Goal: Task Accomplishment & Management: Complete application form

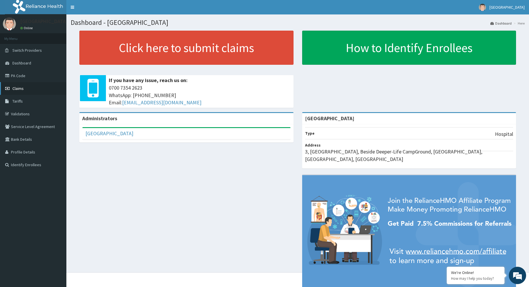
click at [35, 91] on link "Claims" at bounding box center [33, 88] width 66 height 13
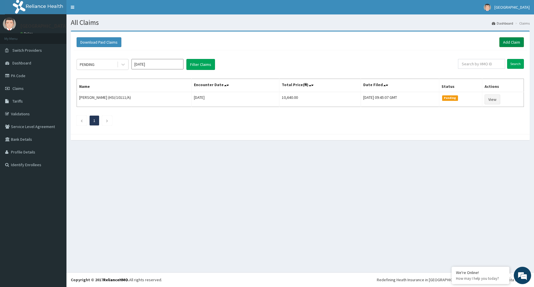
click at [514, 45] on link "Add Claim" at bounding box center [511, 42] width 25 height 10
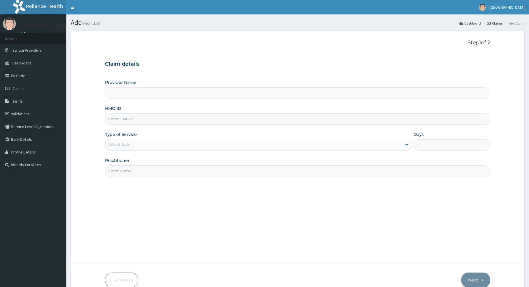
click at [129, 94] on input "Provider Name" at bounding box center [298, 92] width 386 height 11
type input "[GEOGRAPHIC_DATA]"
click at [129, 118] on input "HMO ID" at bounding box center [298, 118] width 386 height 11
type input "hst/10111/a"
click at [152, 142] on div "Select type" at bounding box center [253, 144] width 297 height 9
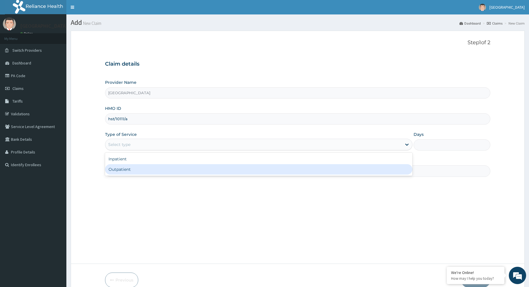
drag, startPoint x: 154, startPoint y: 169, endPoint x: 170, endPoint y: 168, distance: 15.6
click at [160, 168] on div "Outpatient" at bounding box center [259, 169] width 308 height 10
type input "1"
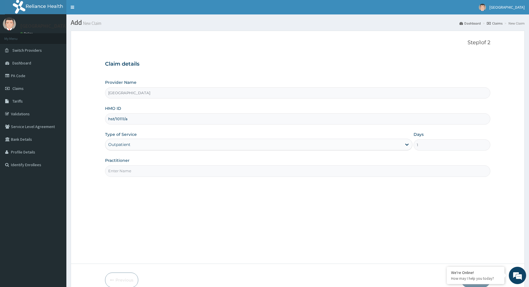
click at [224, 173] on input "Practitioner" at bounding box center [298, 170] width 386 height 11
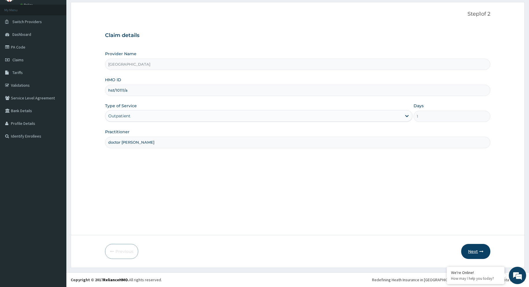
type input "doctor [PERSON_NAME]"
click at [469, 250] on button "Next" at bounding box center [476, 251] width 29 height 15
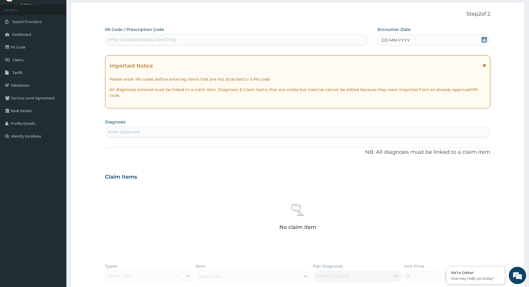
click at [445, 40] on div "DD-MM-YYYY" at bounding box center [434, 40] width 113 height 12
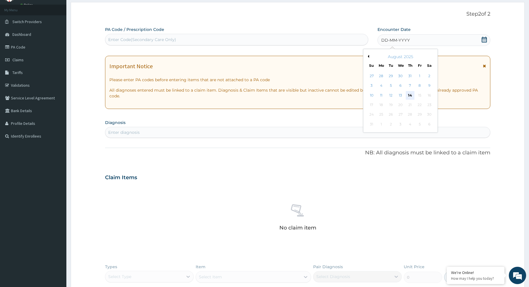
click at [408, 94] on div "14" at bounding box center [410, 95] width 9 height 9
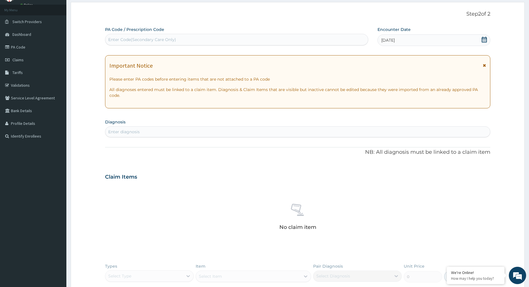
click at [149, 130] on div "Enter diagnosis" at bounding box center [297, 131] width 385 height 9
type input "[MEDICAL_DATA]"
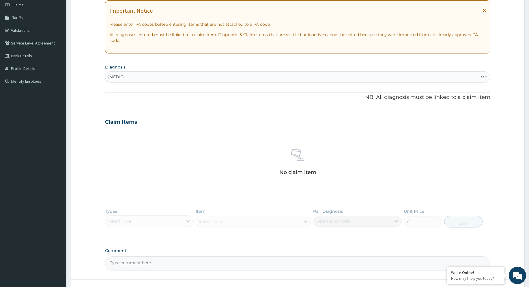
scroll to position [86, 0]
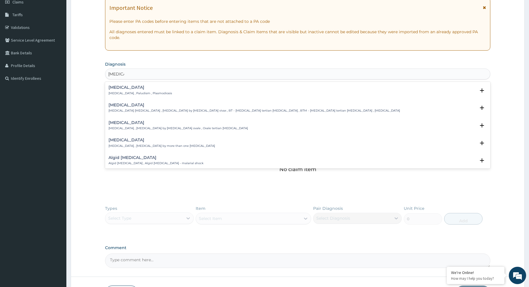
click at [130, 97] on div "[MEDICAL_DATA] [MEDICAL_DATA] , Paludism , Plasmodiosis Select Status Query Que…" at bounding box center [298, 91] width 379 height 13
click at [132, 94] on p "[MEDICAL_DATA] , Paludism , Plasmodiosis" at bounding box center [141, 93] width 64 height 4
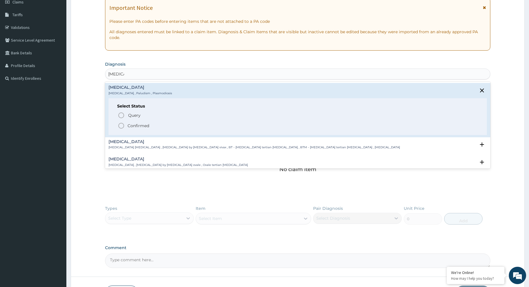
click at [119, 124] on circle "status option filled" at bounding box center [121, 125] width 5 height 5
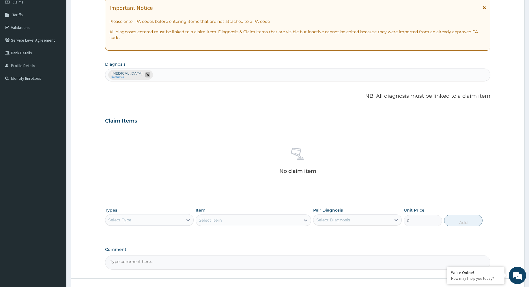
click at [146, 74] on icon "remove selection option" at bounding box center [147, 74] width 3 height 3
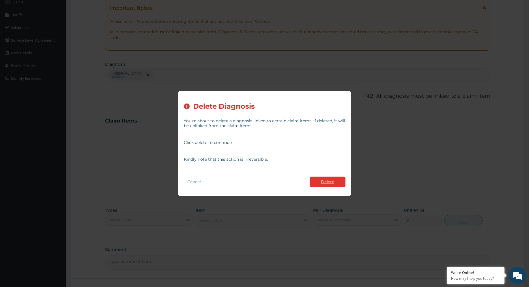
click at [326, 186] on button "Delete" at bounding box center [328, 181] width 36 height 11
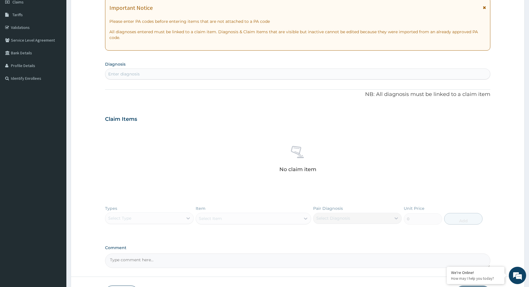
click at [167, 74] on div "Enter diagnosis" at bounding box center [297, 73] width 385 height 9
type input "[MEDICAL_DATA]"
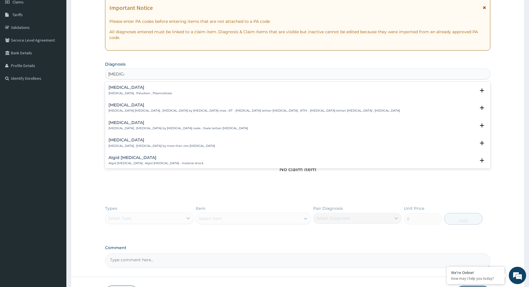
click at [123, 93] on p "[MEDICAL_DATA] , Paludism , Plasmodiosis" at bounding box center [141, 93] width 64 height 4
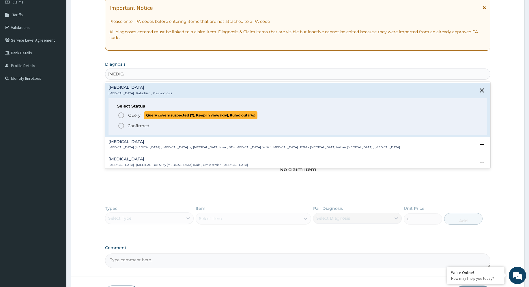
click at [121, 116] on icon "status option query" at bounding box center [121, 115] width 7 height 7
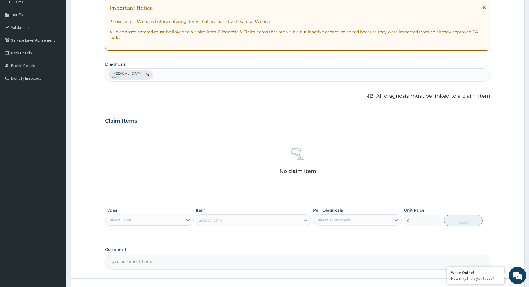
click at [144, 76] on div "[MEDICAL_DATA] Query" at bounding box center [297, 75] width 385 height 12
type input "[MEDICAL_DATA]"
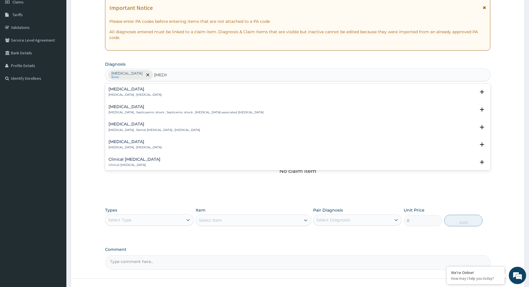
click at [145, 95] on p "[MEDICAL_DATA] , [MEDICAL_DATA]" at bounding box center [135, 95] width 53 height 4
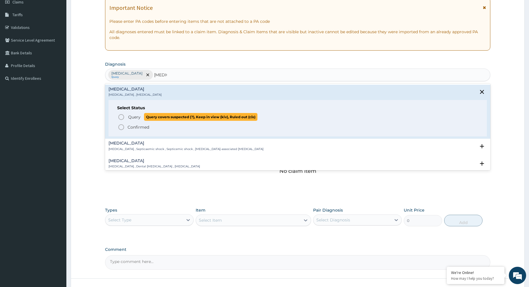
click at [124, 117] on circle "status option query" at bounding box center [121, 116] width 5 height 5
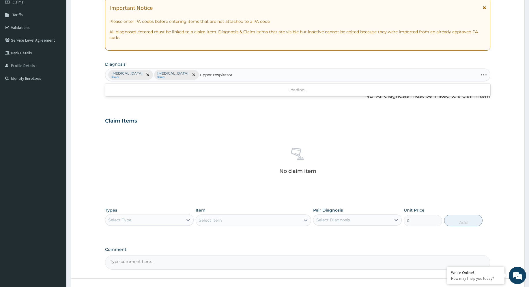
type input "upper respiratory"
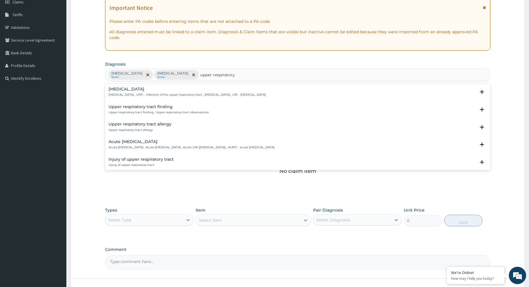
click at [140, 92] on div "[MEDICAL_DATA] [MEDICAL_DATA] , URTI - Infection of the upper respiratory tract…" at bounding box center [187, 92] width 157 height 10
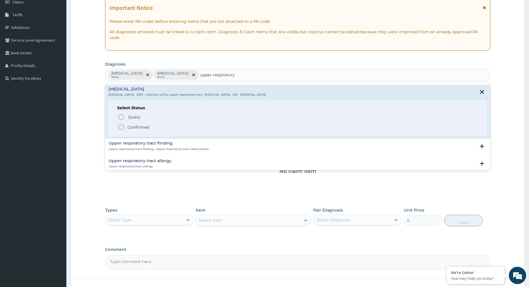
click at [121, 126] on icon "status option filled" at bounding box center [121, 127] width 7 height 7
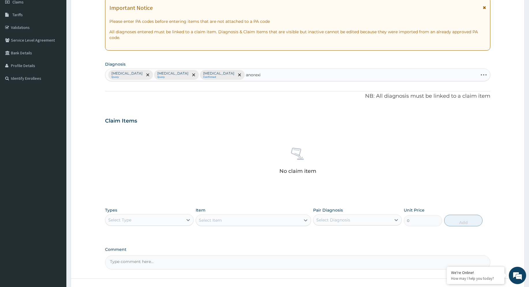
type input "[MEDICAL_DATA]"
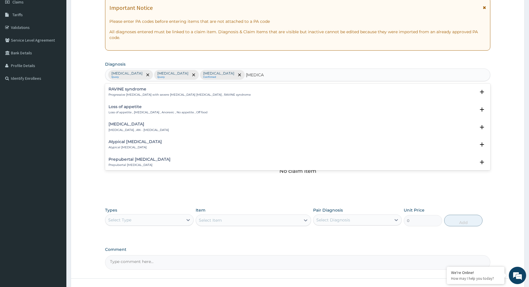
click at [169, 112] on p "Loss of appetite , [MEDICAL_DATA] , Anorexic , No appetite , Off food" at bounding box center [158, 112] width 99 height 4
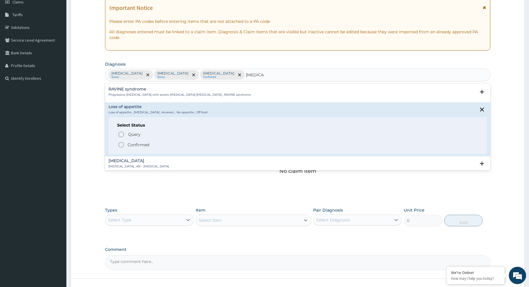
click at [120, 144] on icon "status option filled" at bounding box center [121, 144] width 7 height 7
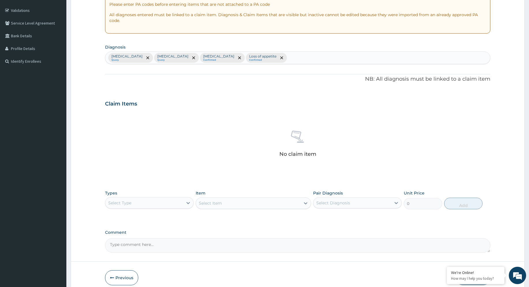
scroll to position [115, 0]
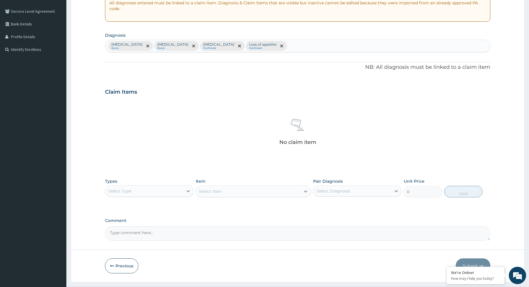
click at [146, 188] on div "Select Type" at bounding box center [144, 190] width 78 height 9
click at [141, 230] on div "Procedures" at bounding box center [149, 226] width 89 height 10
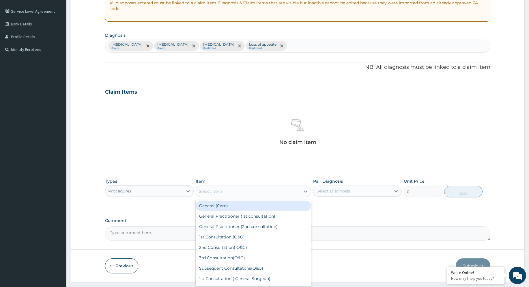
click at [277, 189] on div "Select Item" at bounding box center [248, 191] width 105 height 9
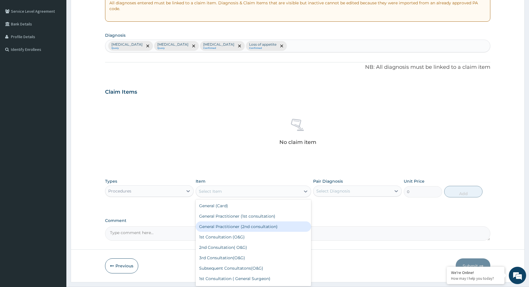
click at [238, 228] on div "General Practitioner (2nd consultation)" at bounding box center [254, 226] width 116 height 10
type input "1000"
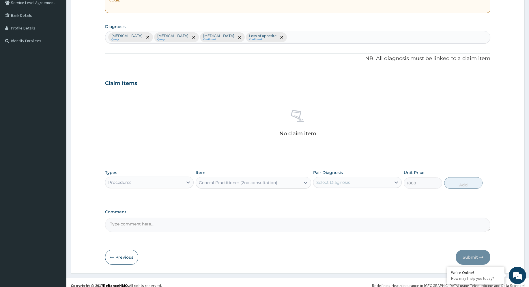
scroll to position [130, 0]
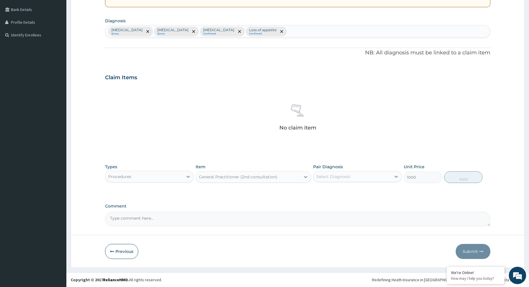
click at [346, 175] on div "Select Diagnosis" at bounding box center [334, 177] width 34 height 6
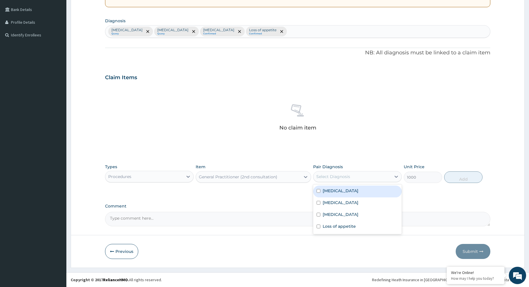
click at [333, 194] on div "[MEDICAL_DATA]" at bounding box center [357, 191] width 89 height 12
checkbox input "true"
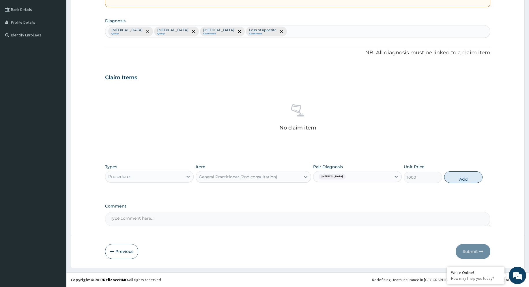
click at [453, 176] on button "Add" at bounding box center [464, 177] width 39 height 12
type input "0"
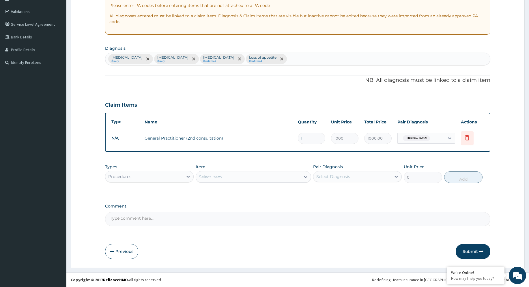
scroll to position [102, 0]
click at [160, 177] on div "Procedures" at bounding box center [144, 176] width 78 height 9
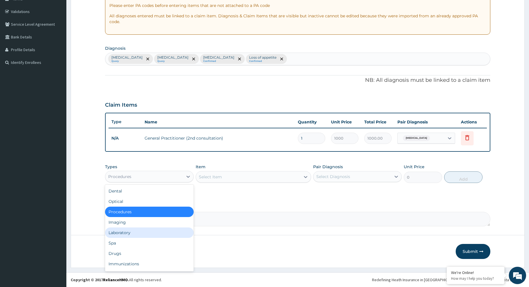
click at [135, 233] on div "Laboratory" at bounding box center [149, 232] width 89 height 10
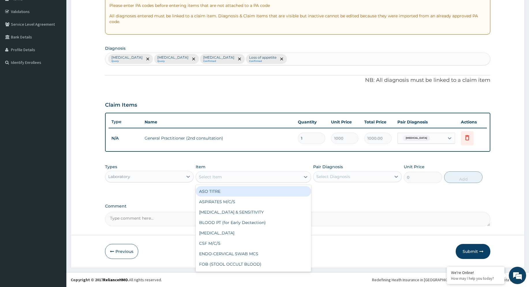
click at [245, 176] on div "Select Item" at bounding box center [248, 176] width 105 height 9
type input "mal"
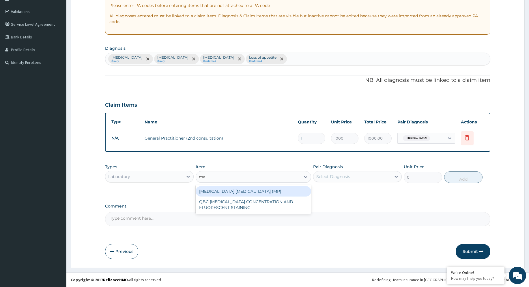
click at [234, 191] on div "[MEDICAL_DATA] [MEDICAL_DATA] (MP)" at bounding box center [254, 191] width 116 height 10
type input "560"
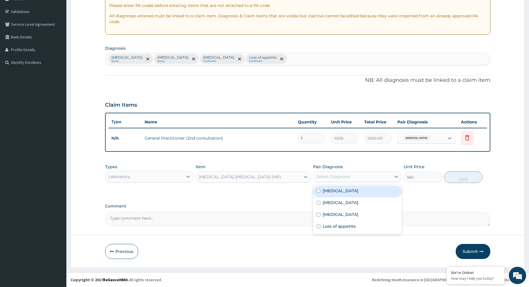
click at [362, 177] on div "Select Diagnosis" at bounding box center [353, 176] width 78 height 9
click at [347, 190] on div "[MEDICAL_DATA]" at bounding box center [357, 191] width 89 height 12
checkbox input "true"
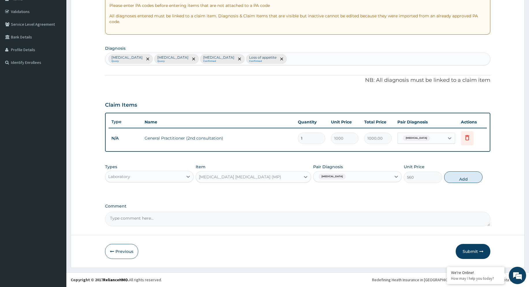
click at [465, 177] on button "Add" at bounding box center [464, 177] width 39 height 12
type input "0"
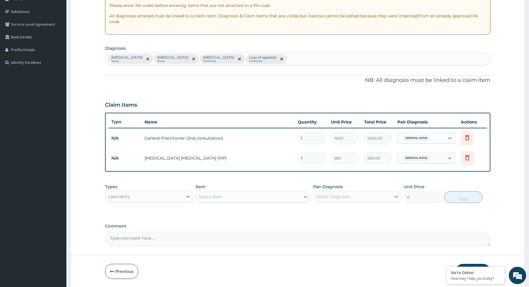
click at [259, 194] on div "Select Item" at bounding box center [248, 196] width 105 height 9
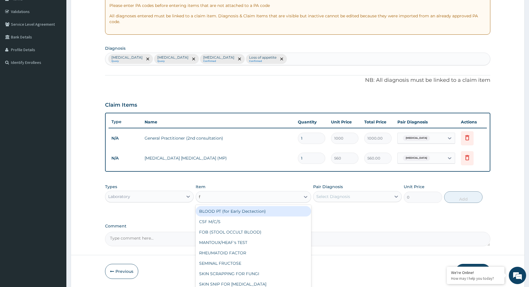
type input "fb"
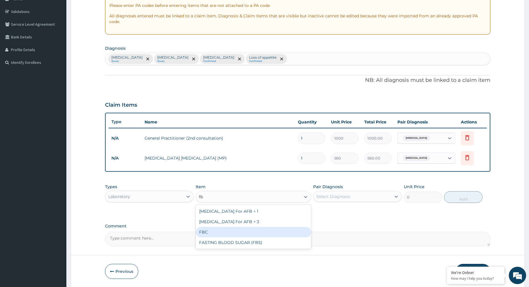
click at [217, 229] on div "FBC" at bounding box center [254, 232] width 116 height 10
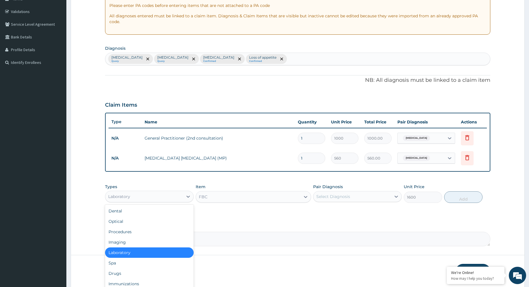
click at [146, 196] on div "Laboratory" at bounding box center [144, 196] width 78 height 9
click at [144, 252] on div "Laboratory" at bounding box center [149, 252] width 89 height 10
type input "0"
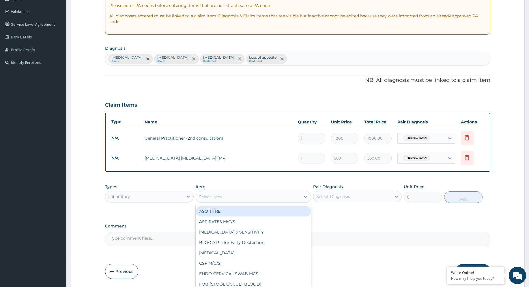
click at [229, 197] on div "Select Item" at bounding box center [248, 196] width 105 height 9
type input "fbc"
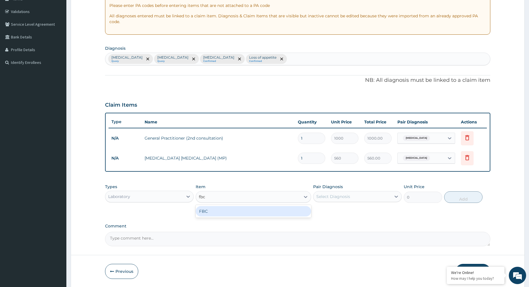
click at [214, 211] on div "FBC" at bounding box center [254, 211] width 116 height 10
type input "1600"
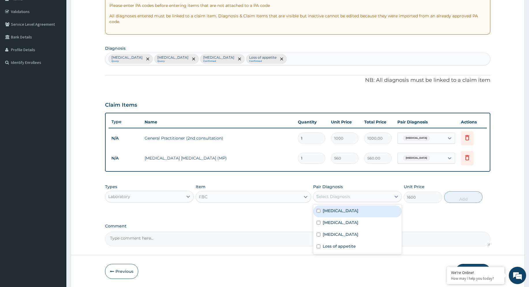
click at [355, 194] on div "Select Diagnosis" at bounding box center [353, 196] width 78 height 9
click at [317, 225] on div "[MEDICAL_DATA]" at bounding box center [357, 223] width 89 height 12
checkbox input "true"
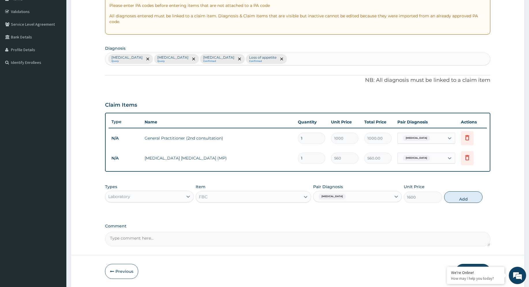
drag, startPoint x: 153, startPoint y: 80, endPoint x: 339, endPoint y: 93, distance: 186.2
click at [309, 90] on div "PA Code / Prescription Code Enter Code(Secondary Care Only) Encounter Date [DAT…" at bounding box center [298, 99] width 386 height 293
drag, startPoint x: 478, startPoint y: 221, endPoint x: 468, endPoint y: 204, distance: 19.9
click at [478, 221] on div "PA Code / Prescription Code Enter Code(Secondary Care Only) Encounter Date [DAT…" at bounding box center [298, 99] width 386 height 293
click at [468, 202] on button "Add" at bounding box center [464, 197] width 39 height 12
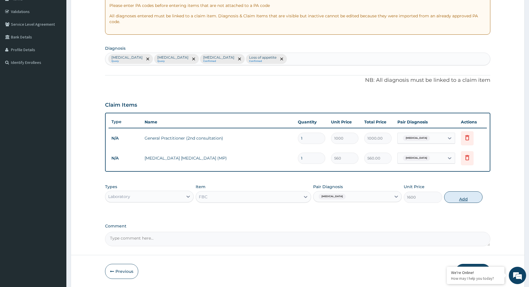
type input "0"
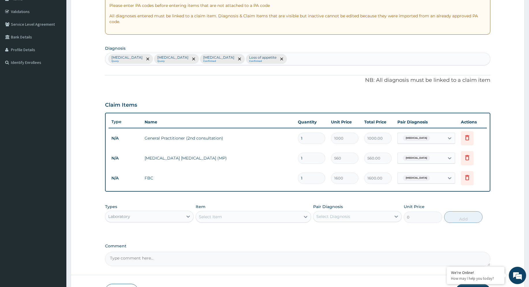
click at [172, 218] on div "Laboratory" at bounding box center [144, 216] width 78 height 9
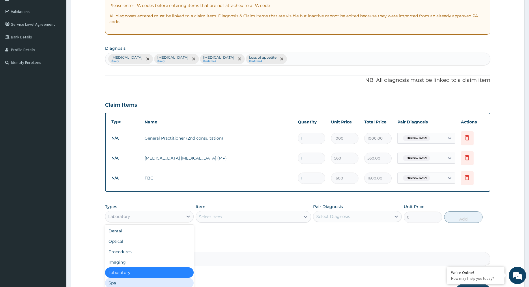
scroll to position [20, 0]
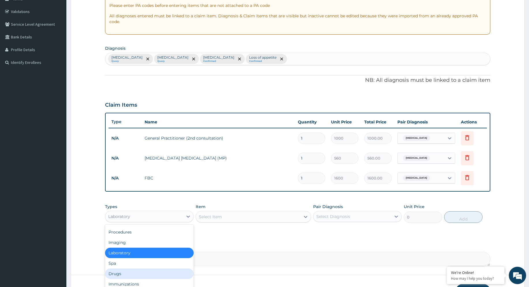
click at [163, 274] on div "Drugs" at bounding box center [149, 273] width 89 height 10
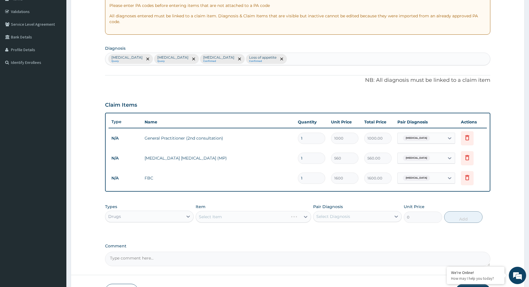
click at [250, 214] on div "Select Item" at bounding box center [254, 217] width 116 height 12
click at [225, 215] on div "Select Item" at bounding box center [254, 217] width 116 height 12
click at [220, 216] on div "Select Item" at bounding box center [254, 217] width 116 height 12
click at [285, 215] on div "Select Item" at bounding box center [248, 216] width 105 height 9
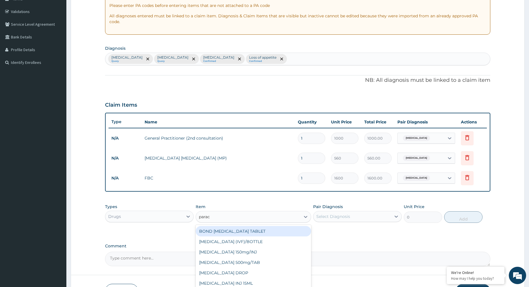
type input "parace"
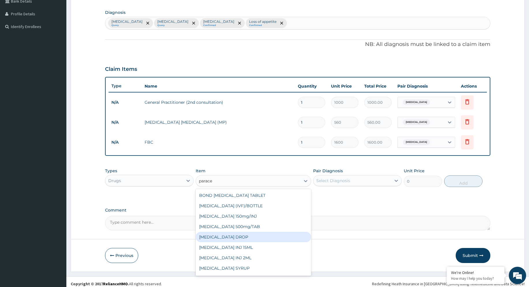
scroll to position [142, 0]
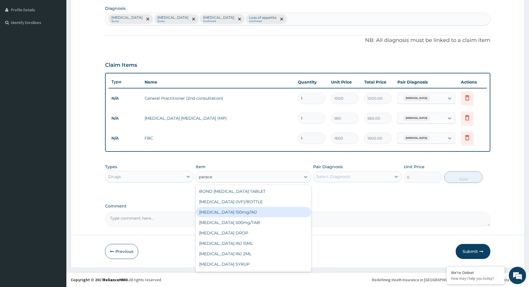
click at [256, 214] on div "[MEDICAL_DATA] 150mg/INJ" at bounding box center [254, 212] width 116 height 10
type input "180"
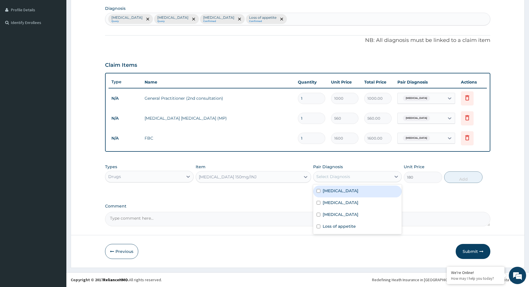
drag, startPoint x: 366, startPoint y: 176, endPoint x: 362, endPoint y: 176, distance: 4.3
click at [366, 176] on div "Select Diagnosis" at bounding box center [353, 176] width 78 height 9
click at [349, 192] on div "[MEDICAL_DATA]" at bounding box center [357, 191] width 89 height 12
checkbox input "true"
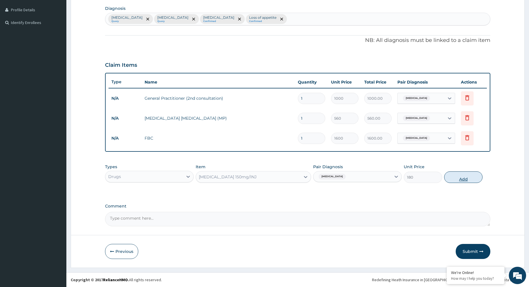
click at [464, 176] on button "Add" at bounding box center [464, 177] width 39 height 12
type input "0"
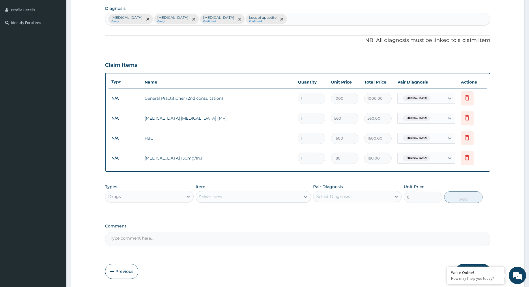
type input "0.00"
type input "4"
type input "720.00"
type input "4"
click at [225, 196] on div "Select Item" at bounding box center [248, 196] width 105 height 9
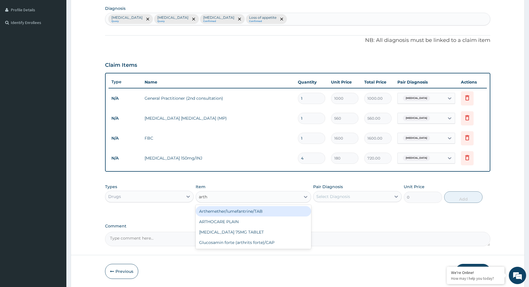
type input "art"
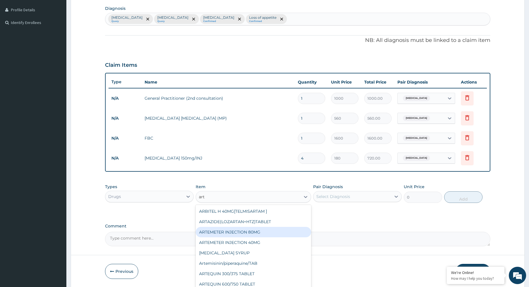
click at [252, 230] on div "ARTEMETER INJECTION 80MG" at bounding box center [254, 232] width 116 height 10
type input "450"
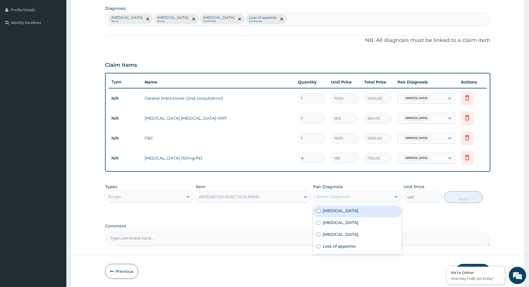
click at [347, 194] on div "Select Diagnosis" at bounding box center [334, 197] width 34 height 6
click at [346, 210] on div "[MEDICAL_DATA]" at bounding box center [357, 211] width 89 height 12
checkbox input "true"
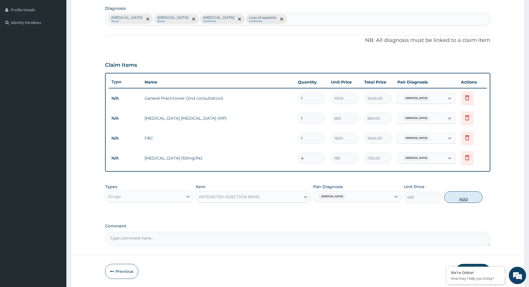
click at [460, 198] on button "Add" at bounding box center [464, 197] width 39 height 12
type input "0"
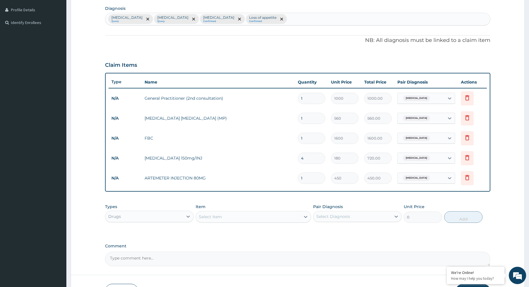
type input "0.00"
type input "3"
type input "1350.00"
type input "3"
click at [145, 217] on div "Drugs" at bounding box center [144, 216] width 78 height 9
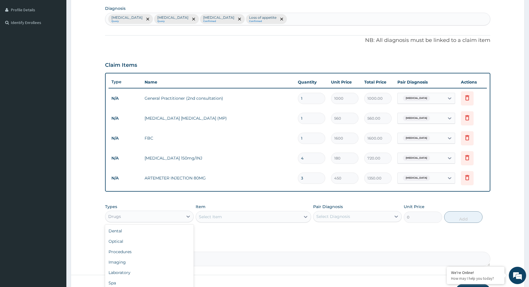
click at [249, 240] on div "PA Code / Prescription Code Enter Code(Secondary Care Only) Encounter Date [DAT…" at bounding box center [298, 89] width 386 height 353
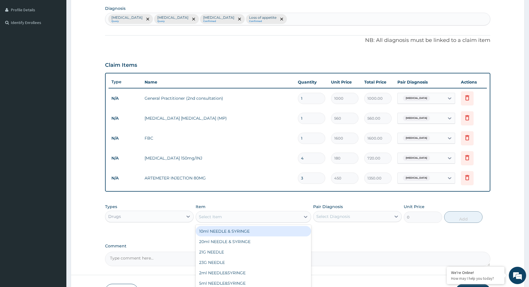
click at [245, 220] on div "Select Item" at bounding box center [248, 216] width 105 height 9
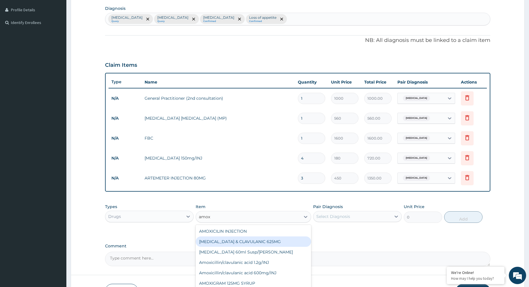
type input "amoxy"
click at [239, 242] on div "[MEDICAL_DATA] 500mg CAP" at bounding box center [254, 241] width 116 height 10
type input "200"
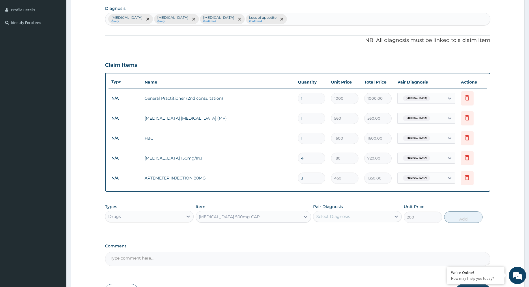
click at [358, 217] on div "Select Diagnosis" at bounding box center [353, 216] width 78 height 9
click at [341, 255] on label "[MEDICAL_DATA]" at bounding box center [341, 254] width 36 height 6
checkbox input "true"
drag, startPoint x: 459, startPoint y: 216, endPoint x: 455, endPoint y: 218, distance: 4.3
click at [458, 217] on button "Add" at bounding box center [464, 217] width 39 height 12
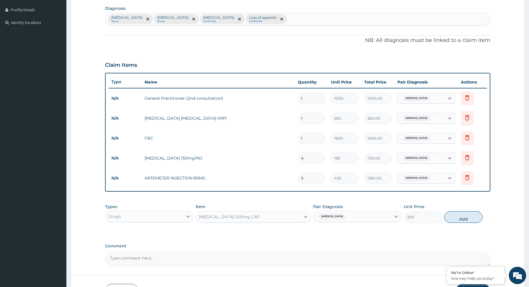
type input "0"
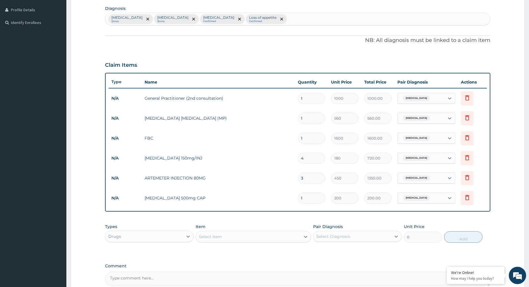
type input "0.00"
type input "2"
type input "400.00"
type input "20"
type input "4000.00"
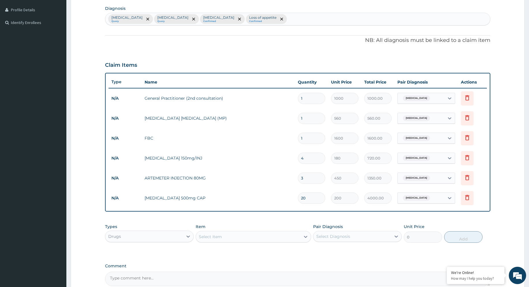
type input "20"
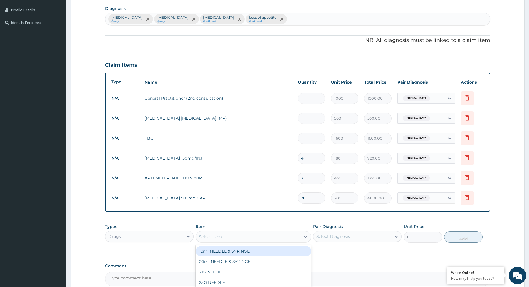
click at [280, 237] on div "Select Item" at bounding box center [248, 236] width 105 height 9
type input "parace"
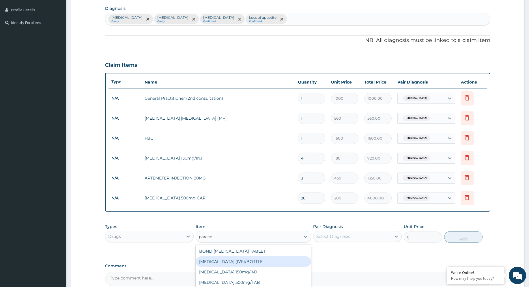
scroll to position [9, 0]
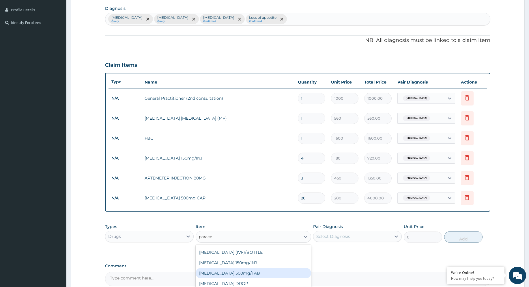
click at [265, 270] on div "[MEDICAL_DATA] 500mg/TAB" at bounding box center [254, 273] width 116 height 10
type input "60"
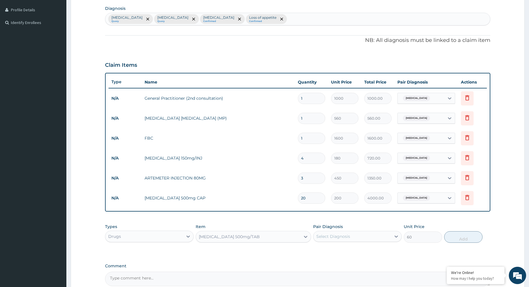
click at [347, 236] on div "Select Diagnosis" at bounding box center [334, 236] width 34 height 6
click at [338, 252] on div "[MEDICAL_DATA]" at bounding box center [357, 251] width 89 height 12
checkbox input "true"
click at [462, 237] on button "Add" at bounding box center [464, 237] width 39 height 12
type input "0"
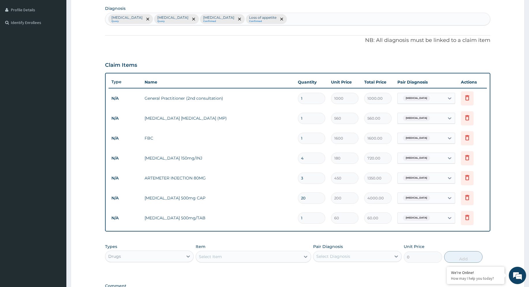
type input "0.00"
type input "2"
type input "120.00"
type input "20"
type input "1200.00"
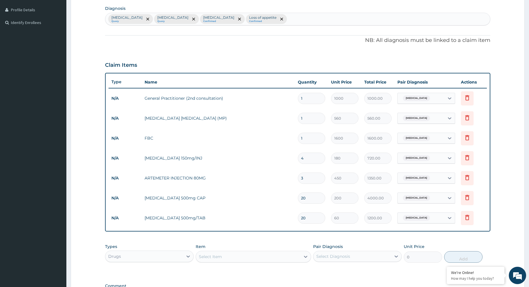
type input "20"
click at [270, 259] on div "Select Item" at bounding box center [248, 256] width 105 height 9
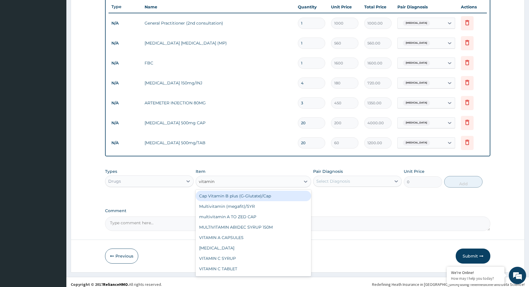
scroll to position [222, 0]
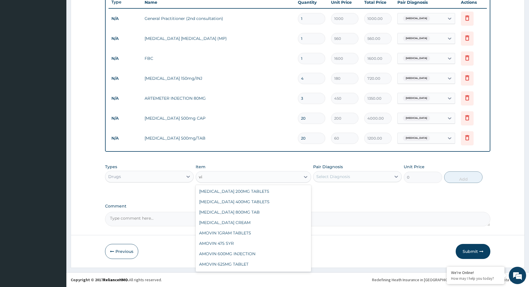
type input "v"
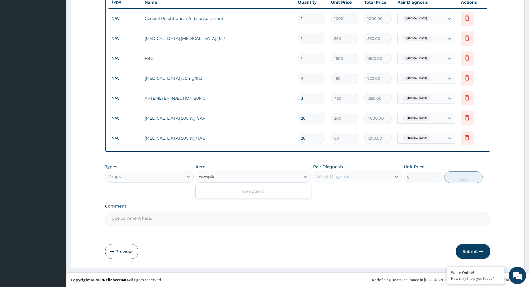
type input "compl"
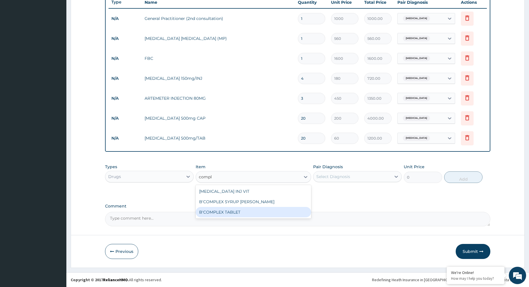
click at [238, 211] on div "B'COMPLEX TABLET" at bounding box center [254, 212] width 116 height 10
type input "150"
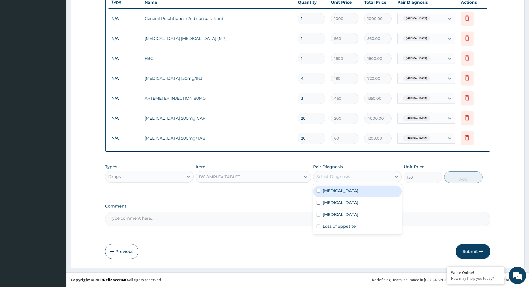
click at [345, 175] on div "Select Diagnosis" at bounding box center [334, 177] width 34 height 6
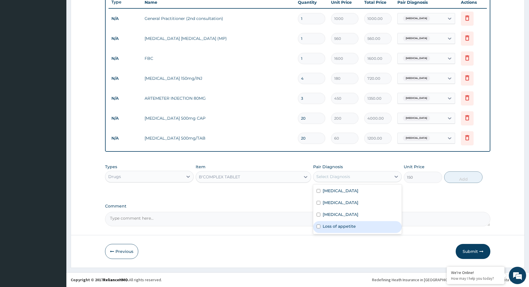
click at [341, 225] on label "Loss of appetite" at bounding box center [339, 226] width 33 height 6
checkbox input "true"
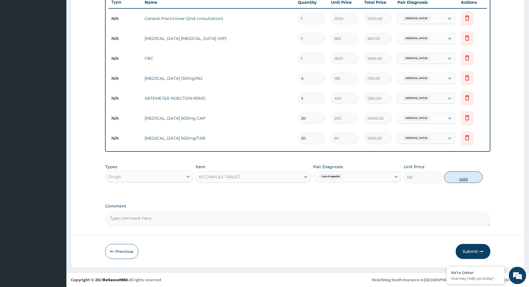
click at [464, 176] on button "Add" at bounding box center [464, 177] width 39 height 12
type input "0"
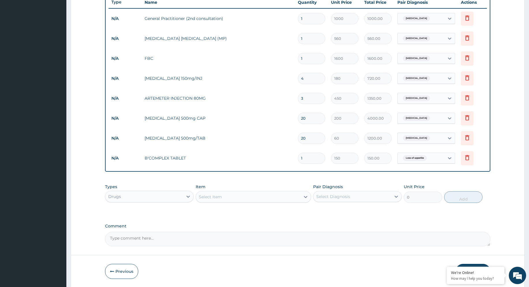
type input "0.00"
type input "2"
type input "300.00"
type input "20"
type input "3000.00"
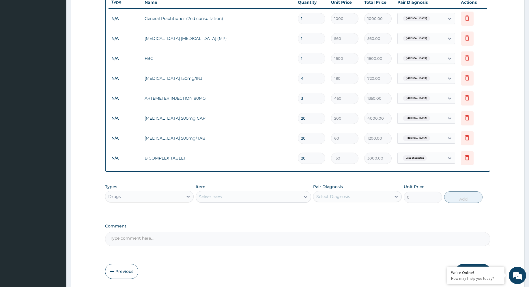
type input "20"
click at [333, 214] on div "PA Code / Prescription Code Enter Code(Secondary Care Only) Encounter Date [DAT…" at bounding box center [298, 39] width 386 height 413
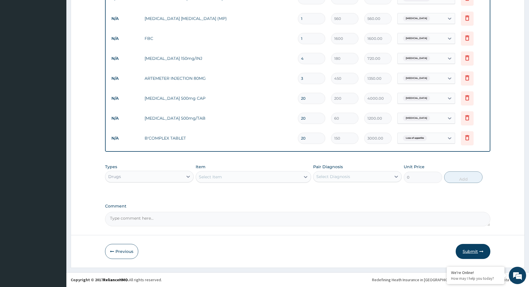
click at [479, 251] on button "Submit" at bounding box center [473, 251] width 35 height 15
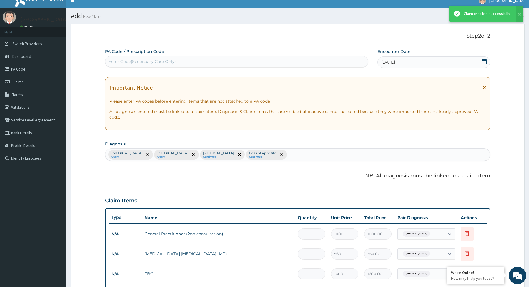
scroll to position [242, 0]
